Goal: Check status: Check status

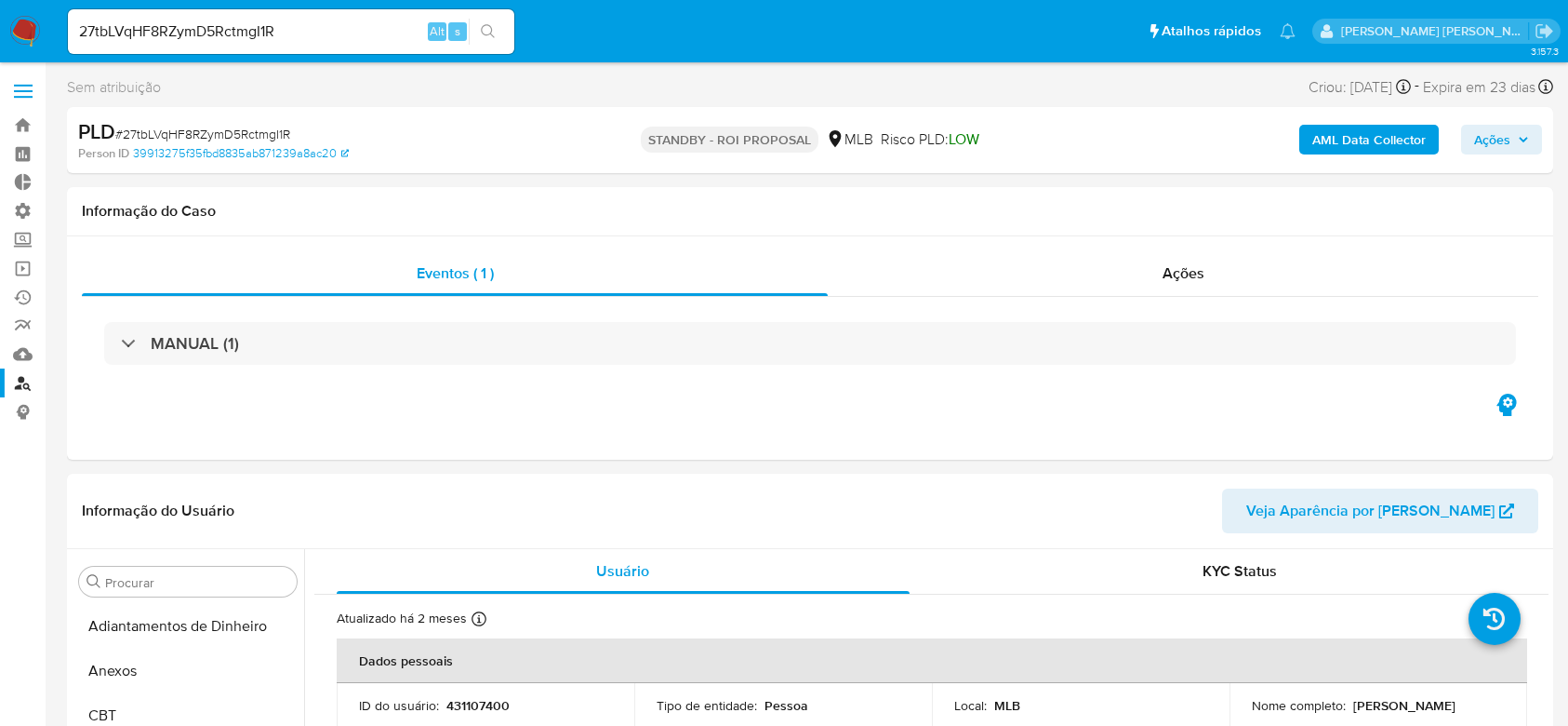
select select "10"
click at [245, 31] on input "27tbLVqHF8RZymD5RctmgI1R" at bounding box center [291, 31] width 446 height 24
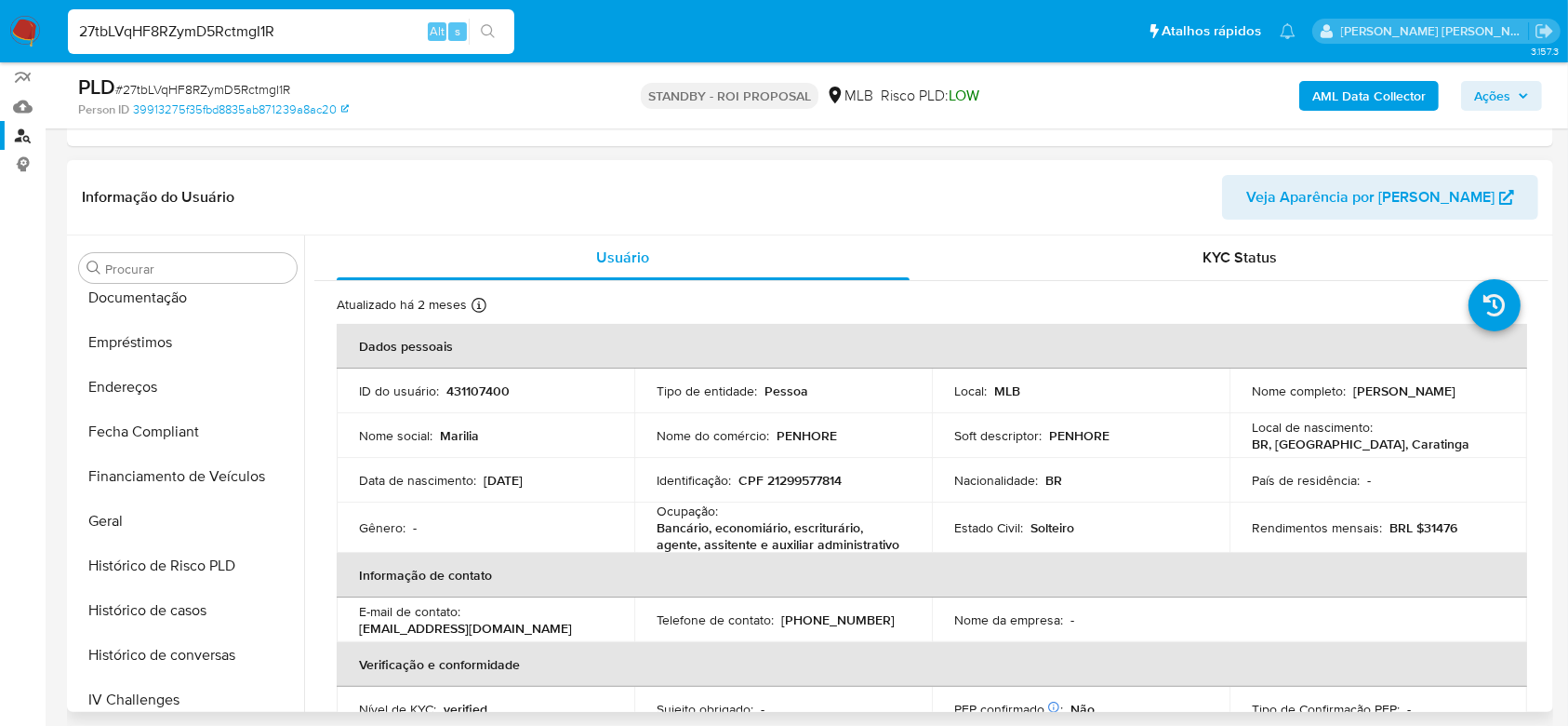
scroll to position [380, 0]
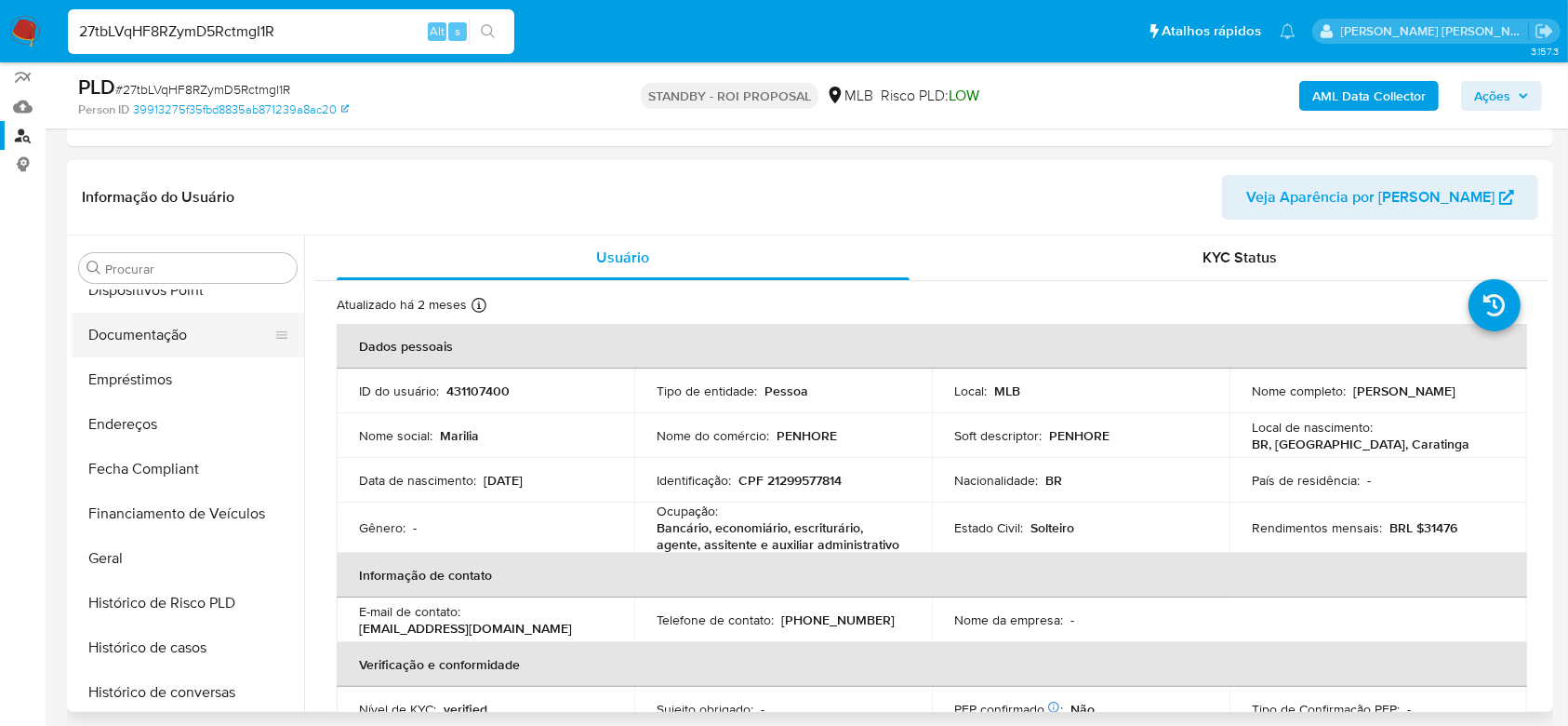
click at [119, 325] on button "Documentação" at bounding box center [180, 335] width 217 height 45
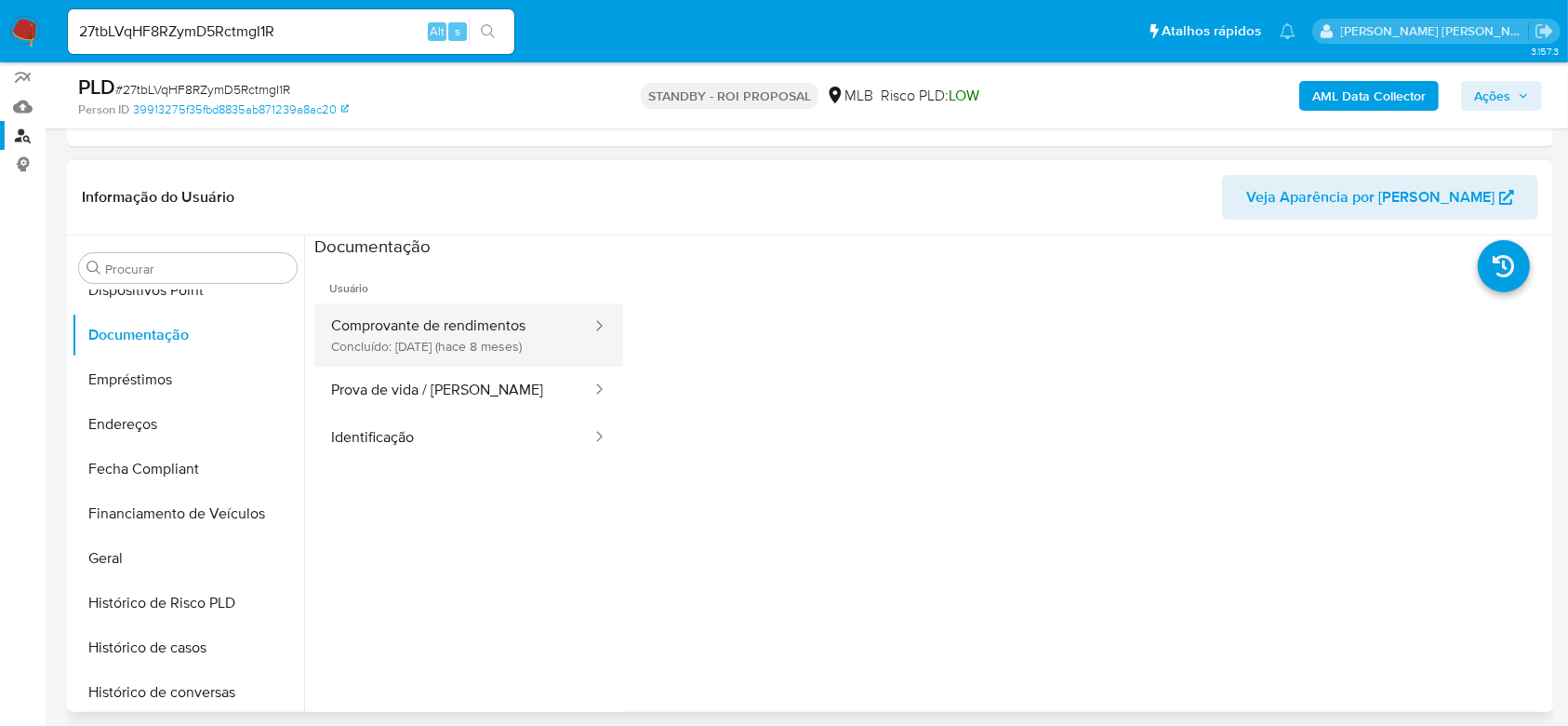
click at [502, 339] on button "Comprovante de rendimentos Concluído: [DATE] (hace 8 meses)" at bounding box center [454, 334] width 279 height 63
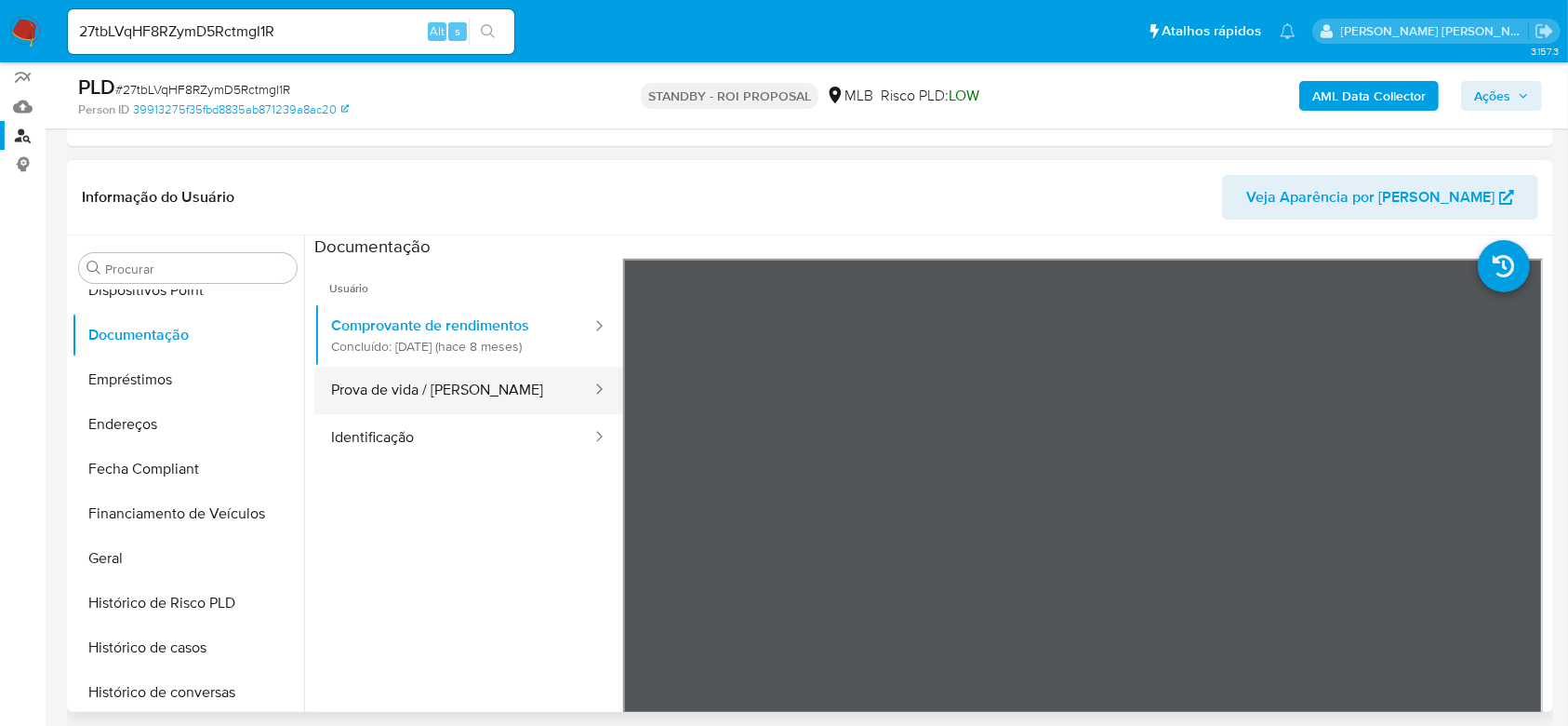
click at [376, 394] on button "Prova de vida / [PERSON_NAME]" at bounding box center [454, 390] width 279 height 48
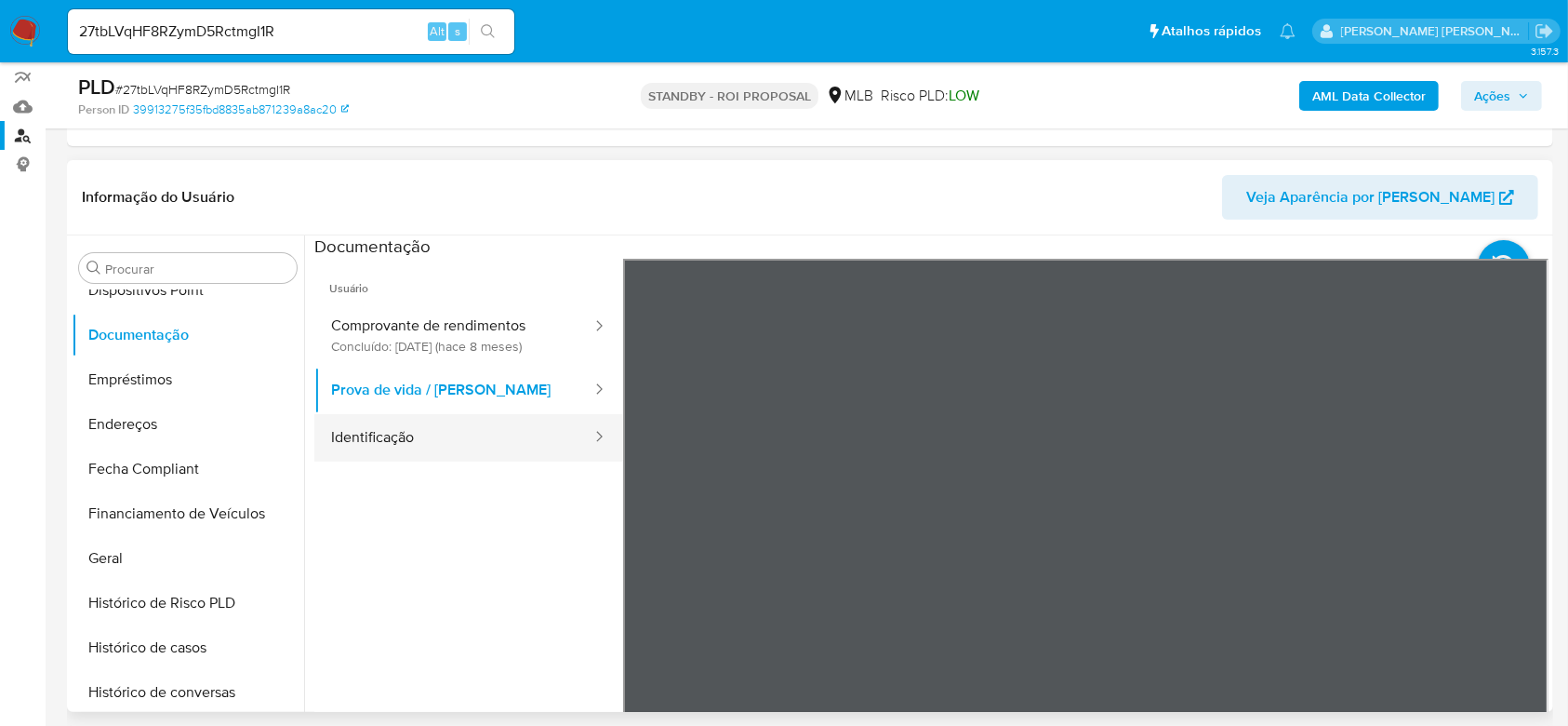
click at [366, 437] on button "Identificação" at bounding box center [454, 438] width 279 height 48
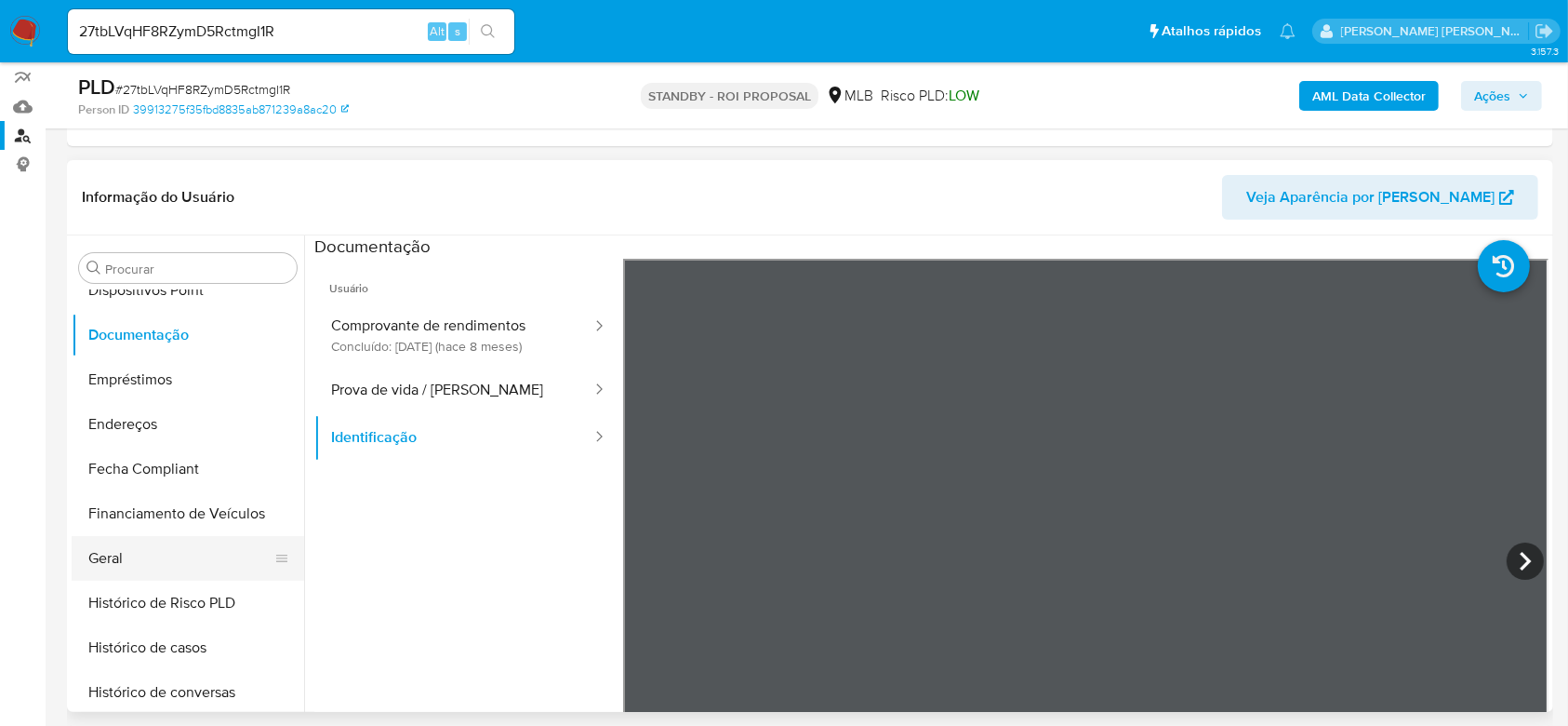
click at [160, 555] on button "Geral" at bounding box center [180, 558] width 217 height 45
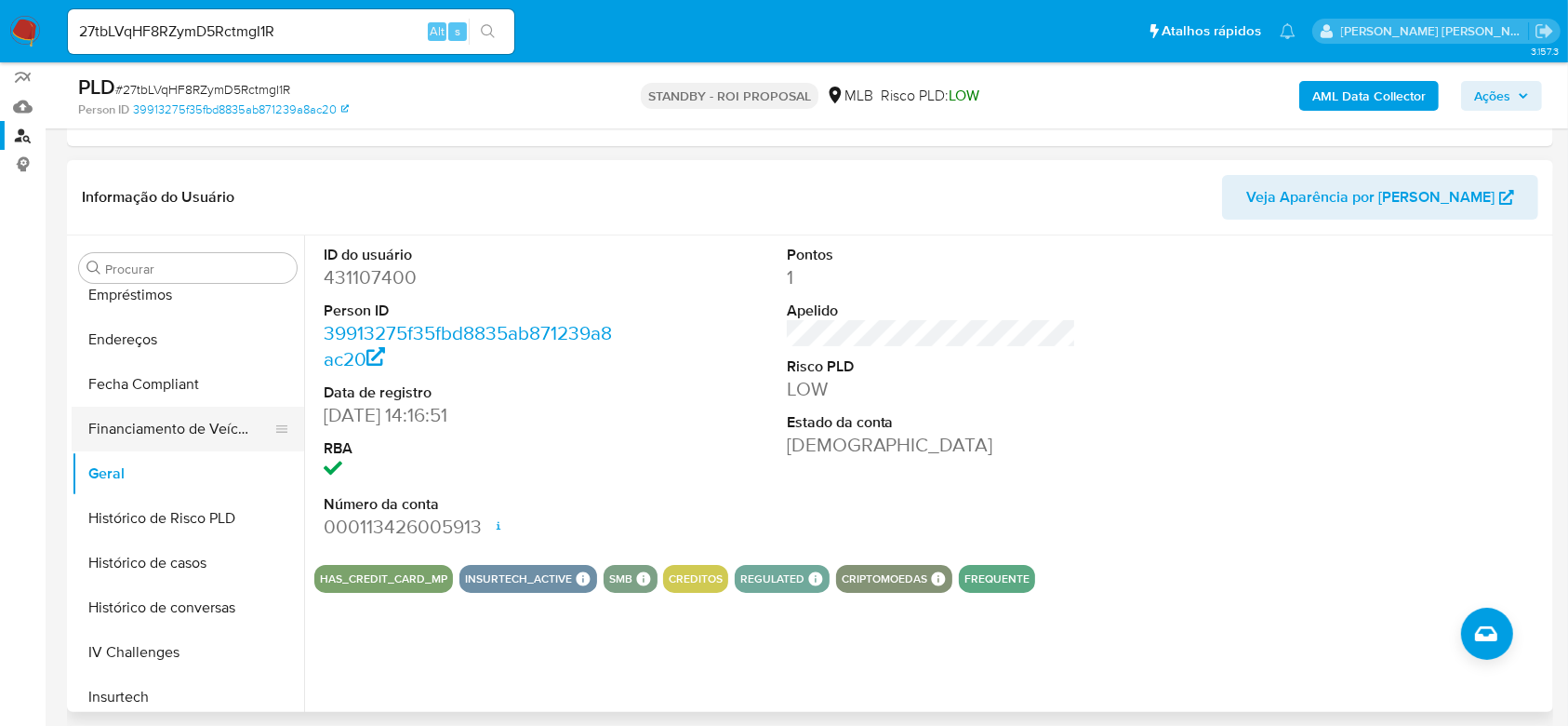
scroll to position [504, 0]
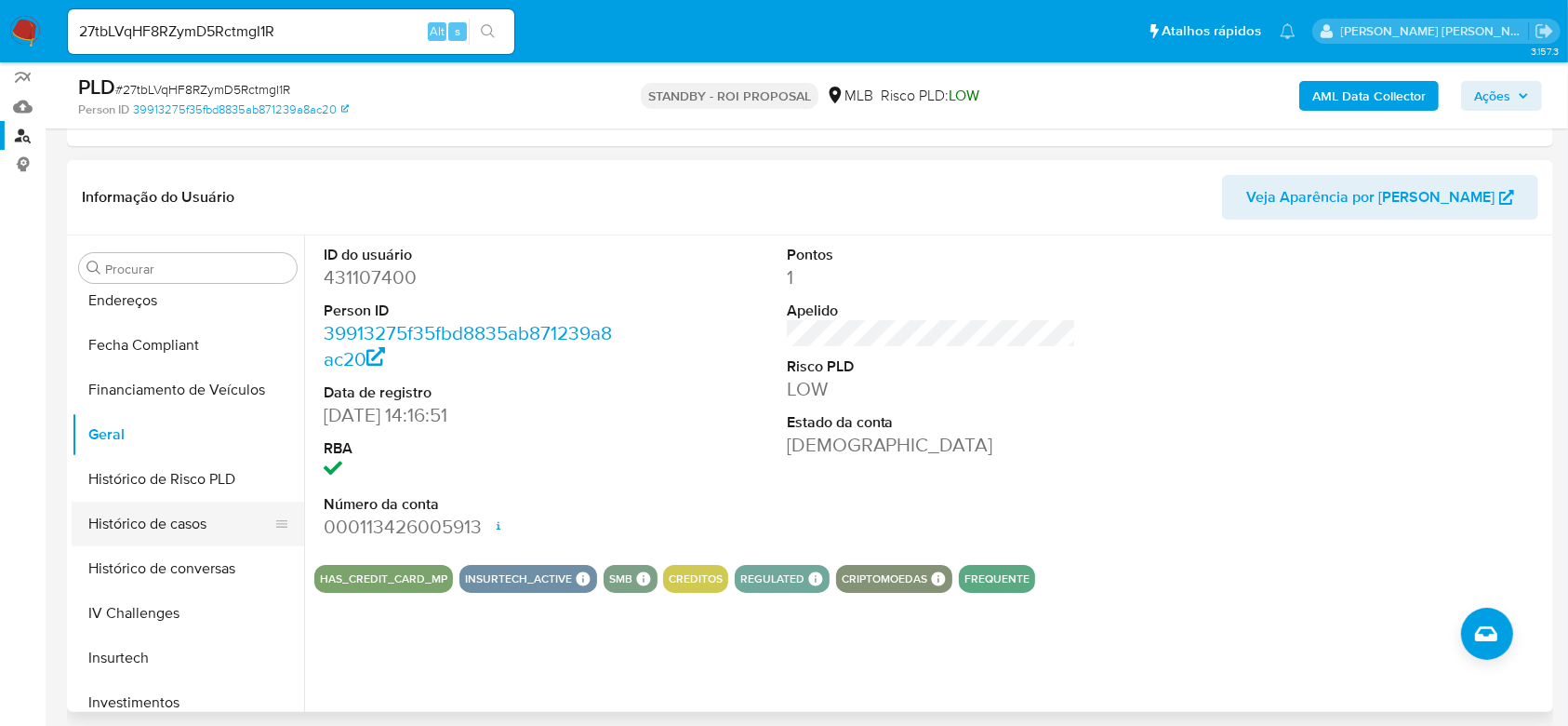
click at [201, 517] on button "Histórico de casos" at bounding box center [180, 524] width 217 height 45
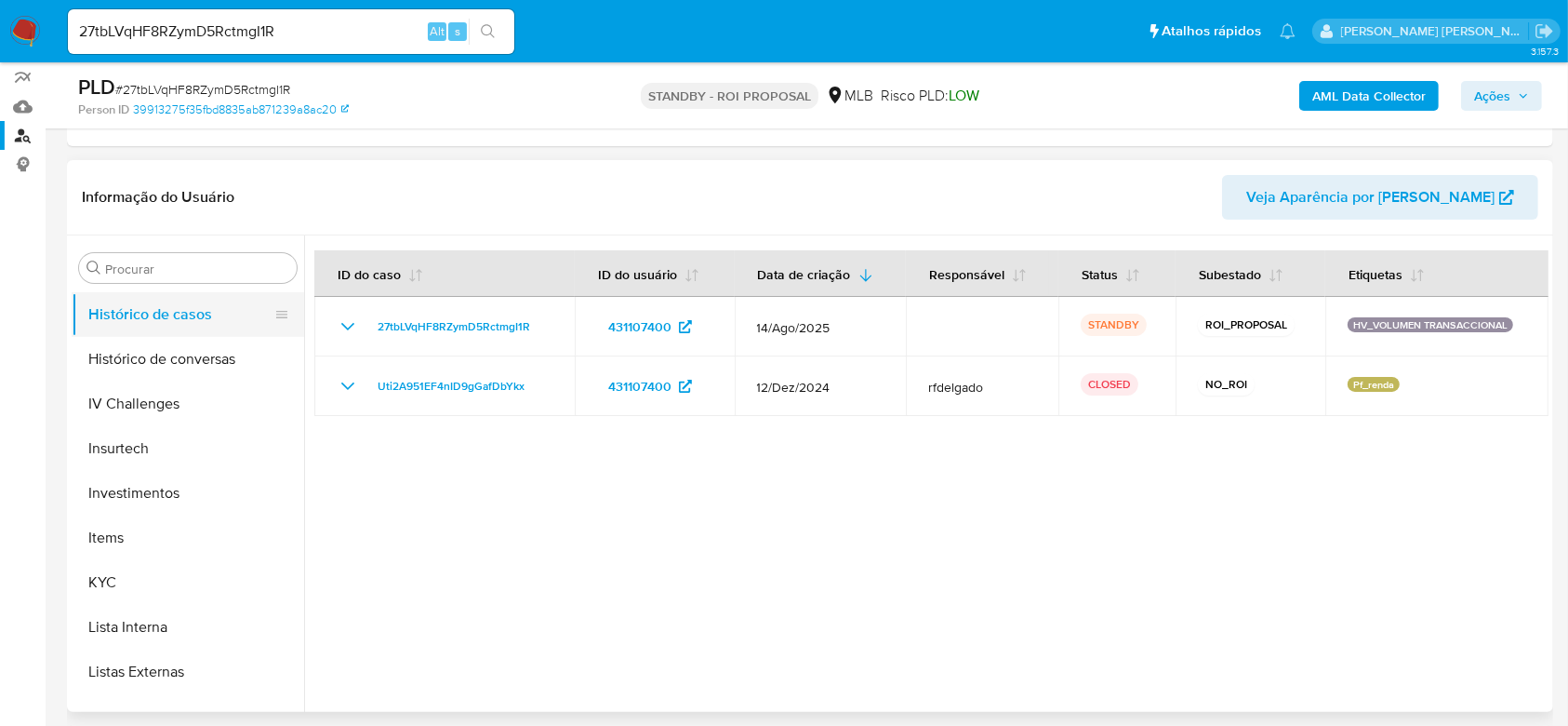
scroll to position [752, 0]
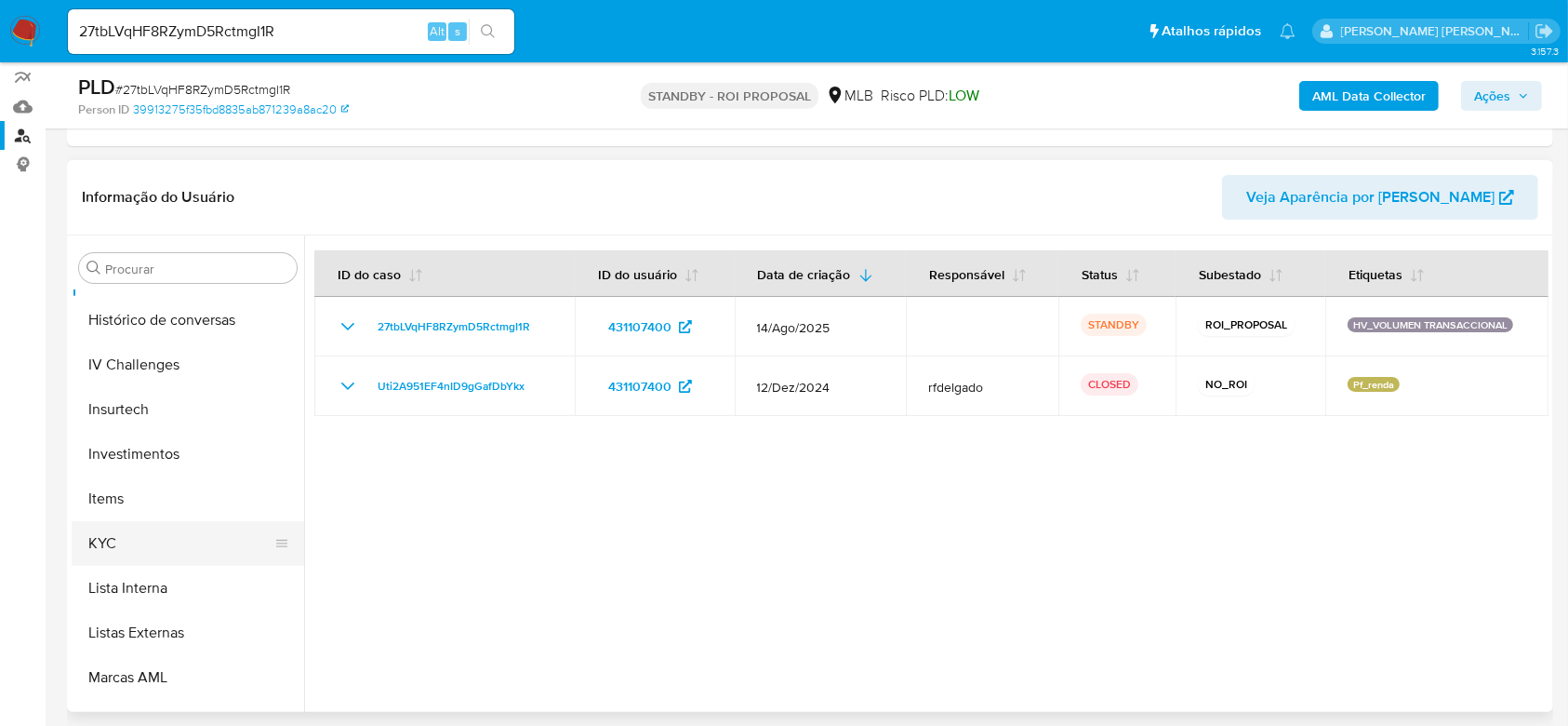
click at [107, 527] on button "KYC" at bounding box center [180, 544] width 217 height 45
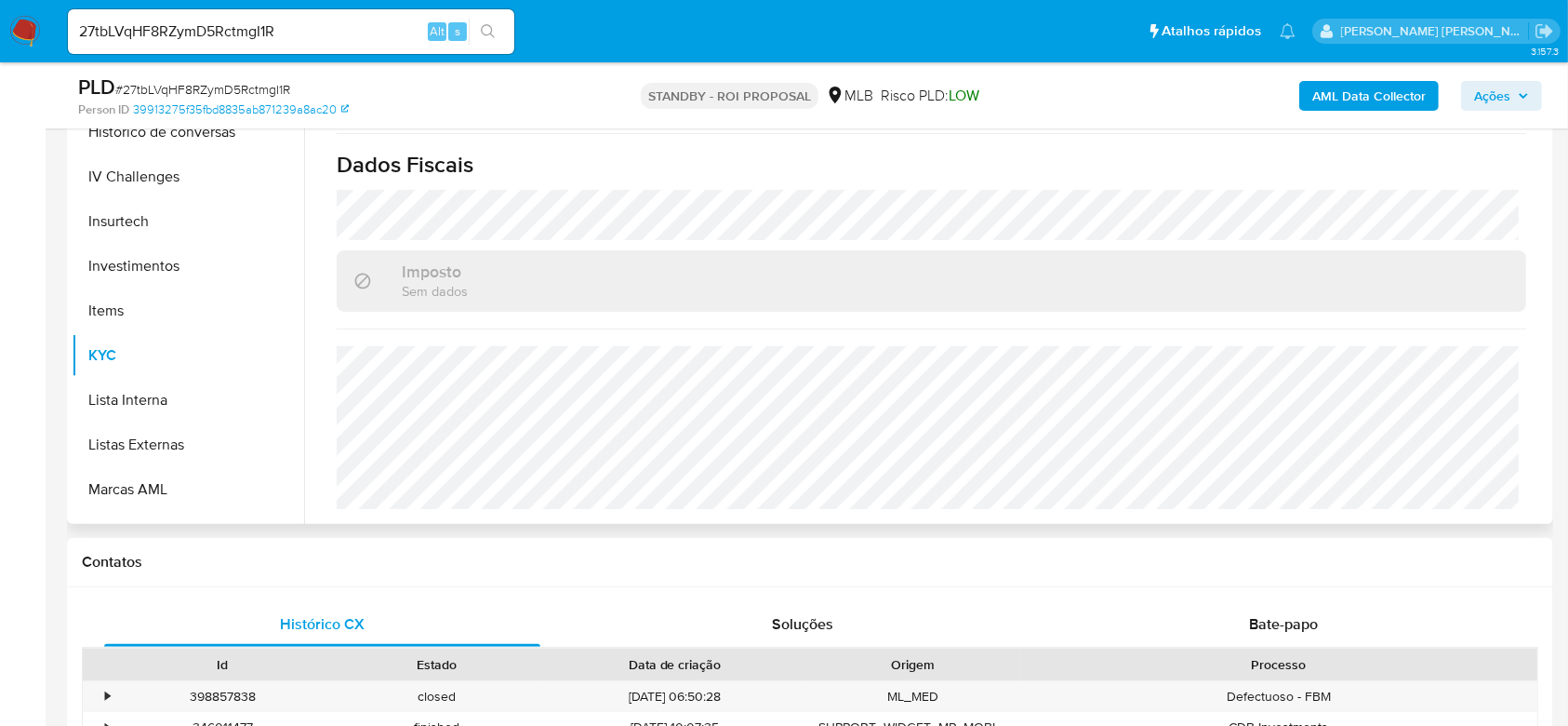
scroll to position [435, 0]
